Goal: Information Seeking & Learning: Learn about a topic

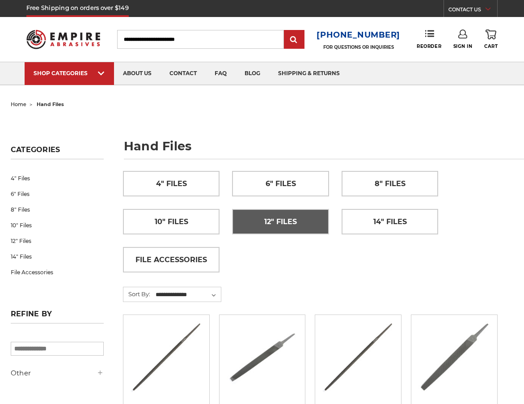
click at [297, 223] on span "12" Files" at bounding box center [280, 221] width 33 height 15
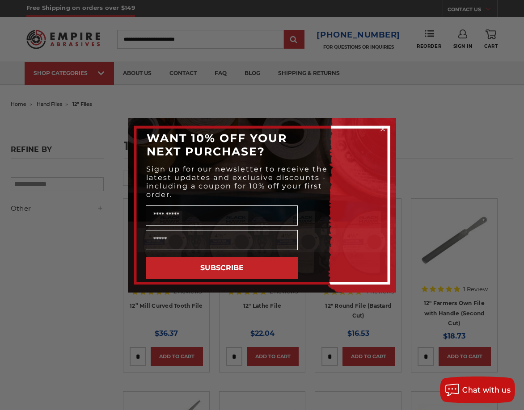
click at [383, 129] on icon "Close dialog" at bounding box center [383, 129] width 4 height 4
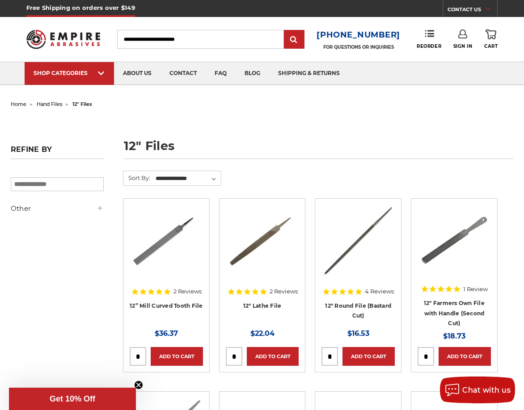
drag, startPoint x: 157, startPoint y: 248, endPoint x: 161, endPoint y: 251, distance: 4.8
click at [157, 249] on img at bounding box center [165, 240] width 71 height 71
click at [257, 243] on img at bounding box center [262, 240] width 71 height 71
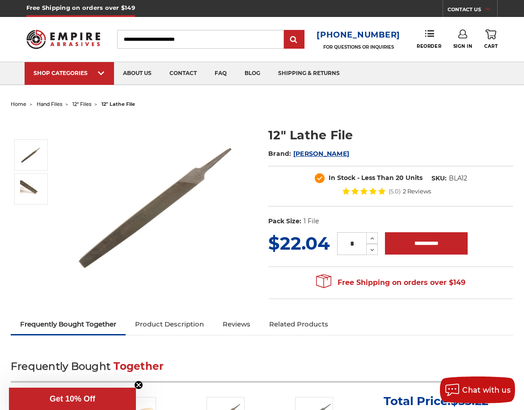
click at [146, 212] on img at bounding box center [160, 206] width 179 height 179
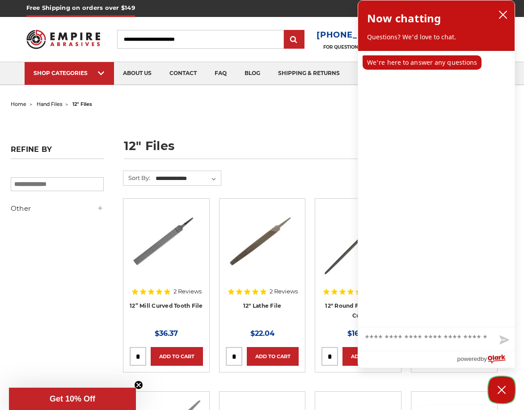
click at [500, 389] on icon "Close Chatbox" at bounding box center [501, 390] width 7 height 7
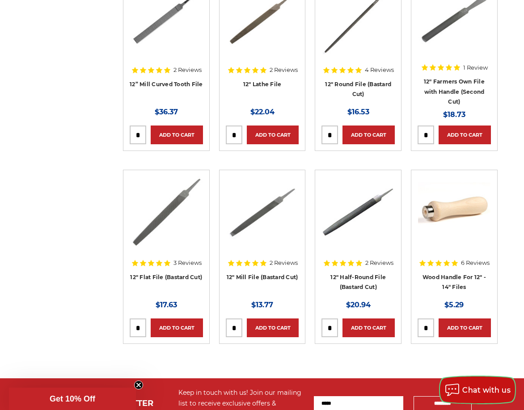
scroll to position [223, 0]
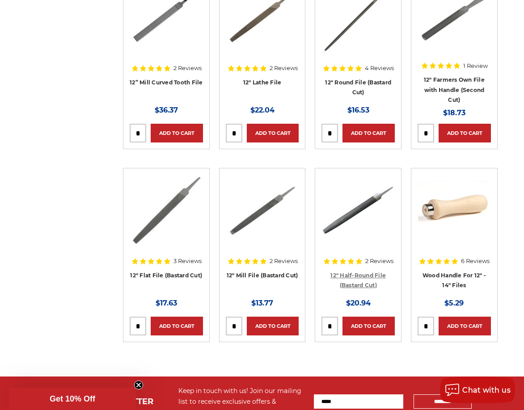
click at [355, 275] on link "12" Half-Round File (Bastard Cut)" at bounding box center [357, 280] width 55 height 17
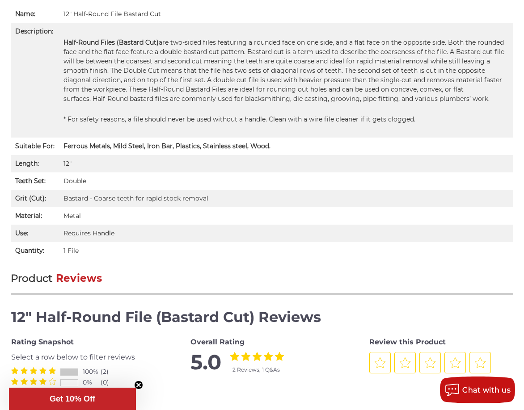
scroll to position [581, 0]
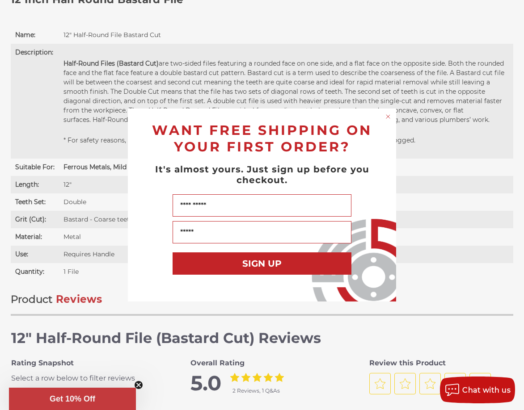
click at [387, 118] on circle "Close dialog" at bounding box center [388, 117] width 8 height 8
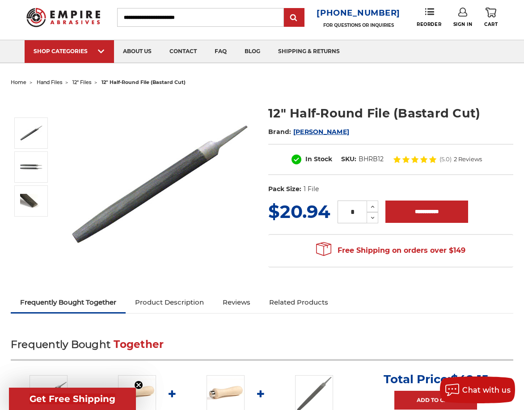
scroll to position [0, 0]
